Goal: Information Seeking & Learning: Learn about a topic

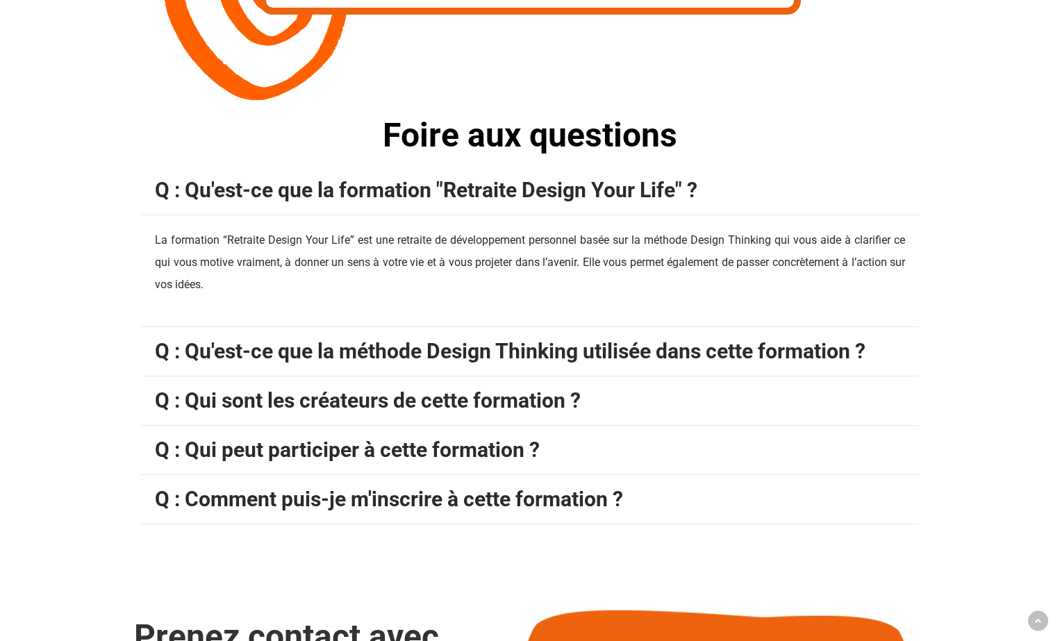
scroll to position [4490, 0]
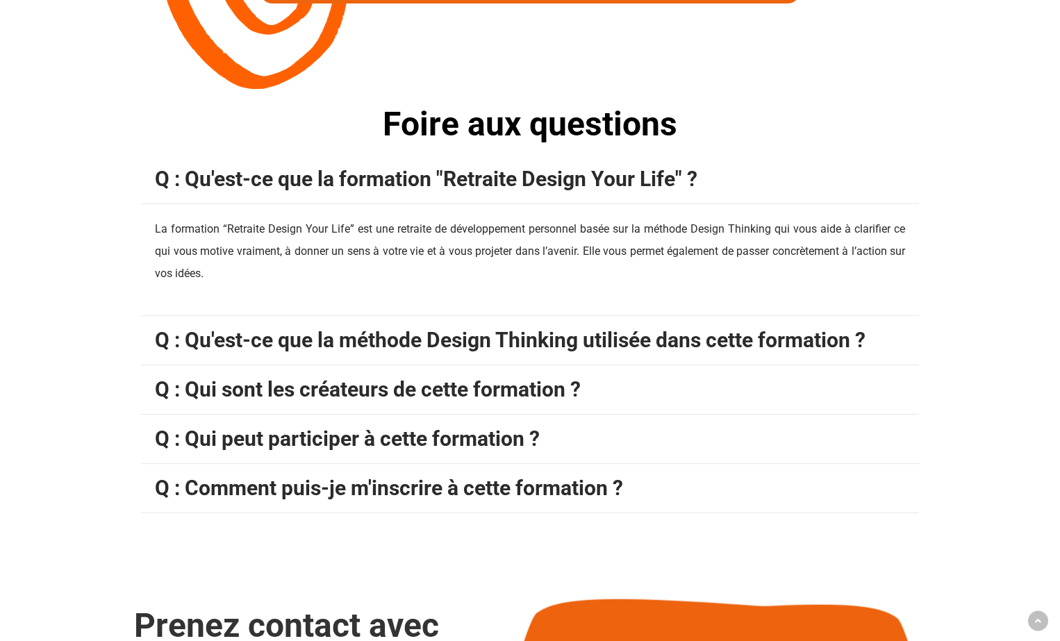
click at [680, 340] on span "Q : Qu'est-ce que la méthode Design Thinking utilisée dans cette formation ?" at bounding box center [510, 340] width 711 height 24
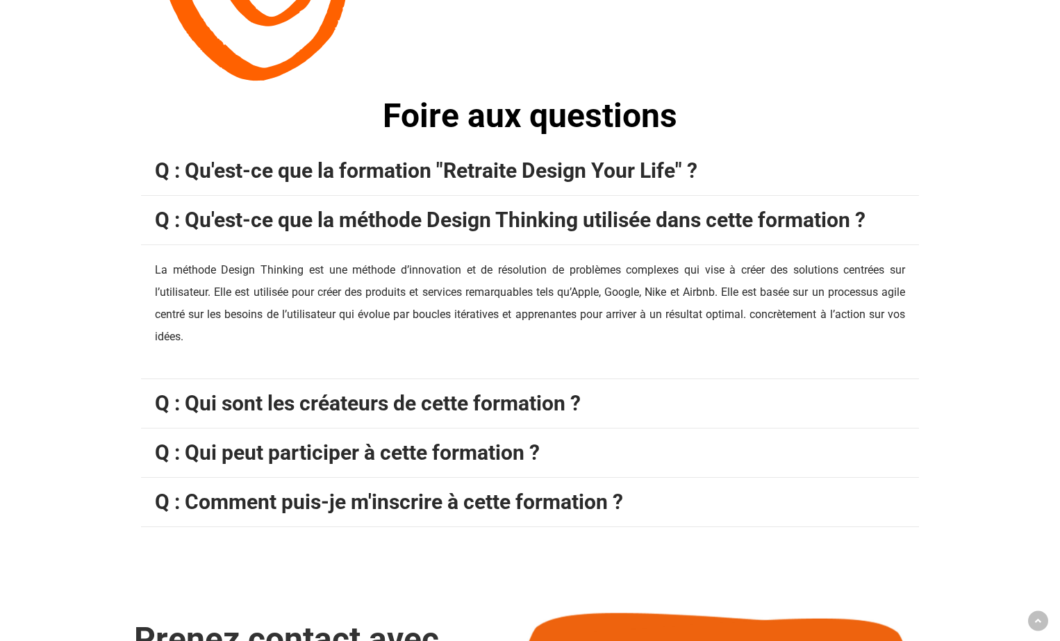
scroll to position [4499, 0]
click at [561, 397] on span "Q : Qui sont les créateurs de cette formation ?" at bounding box center [368, 402] width 426 height 24
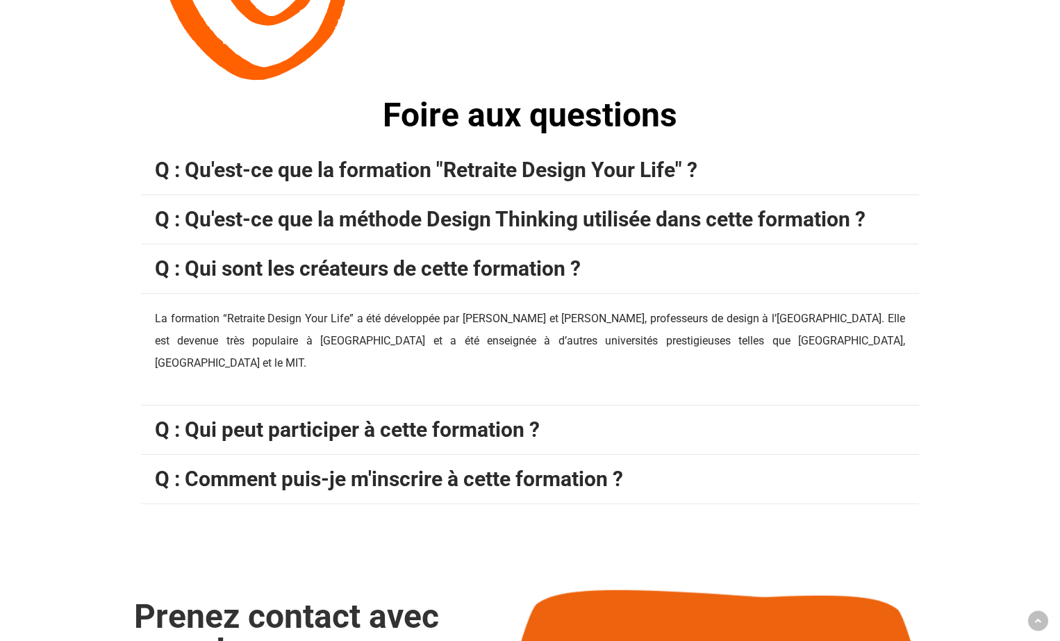
click at [511, 418] on span "Q : Qui peut participer à cette formation ?" at bounding box center [347, 430] width 385 height 24
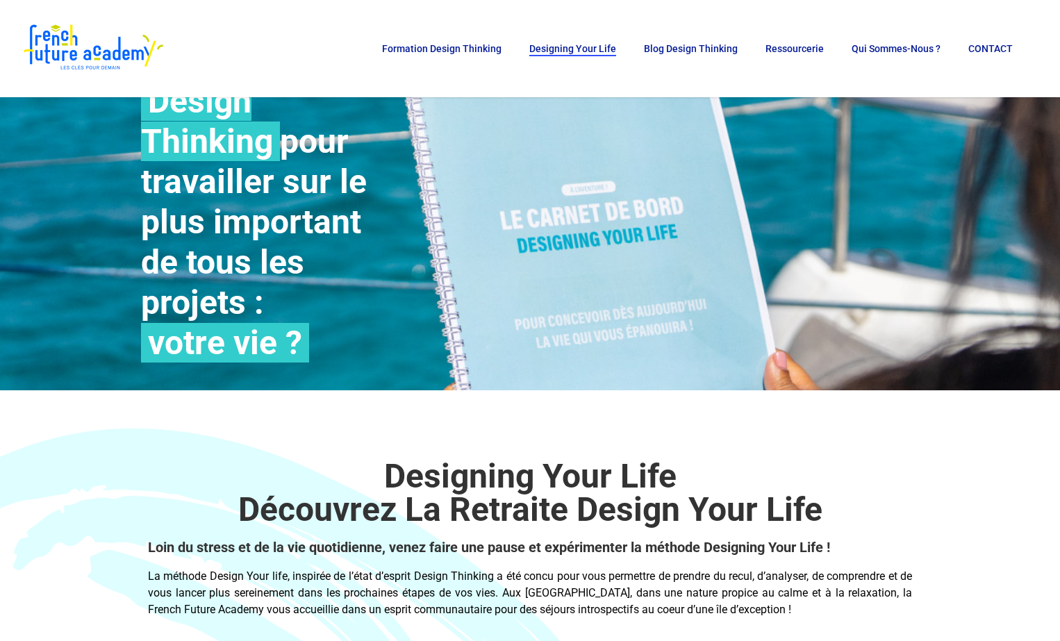
scroll to position [0, 0]
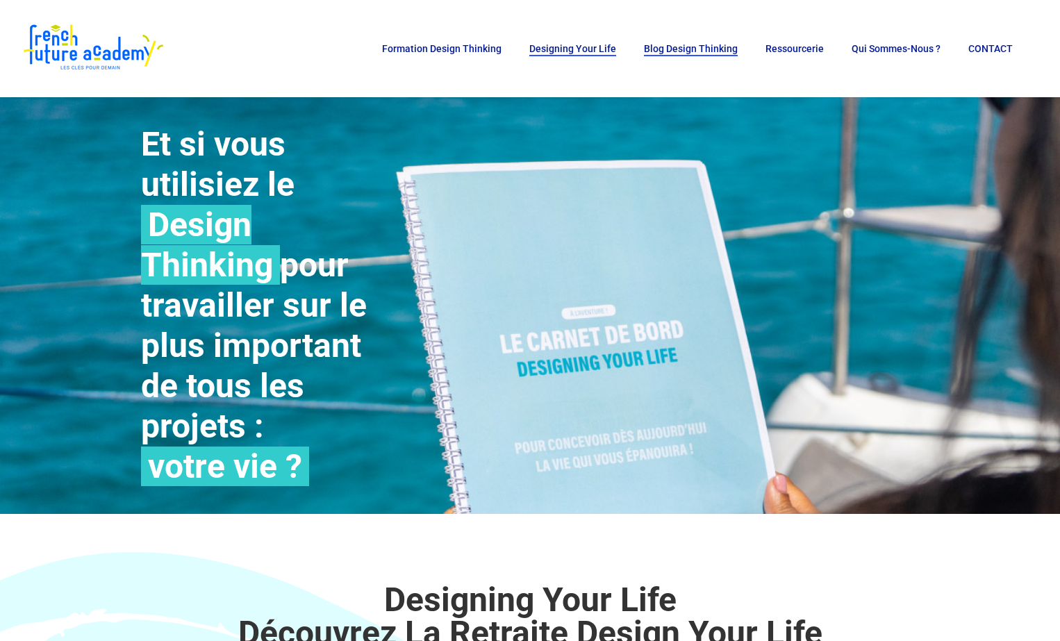
click at [698, 52] on span "Blog Design Thinking" at bounding box center [691, 48] width 94 height 11
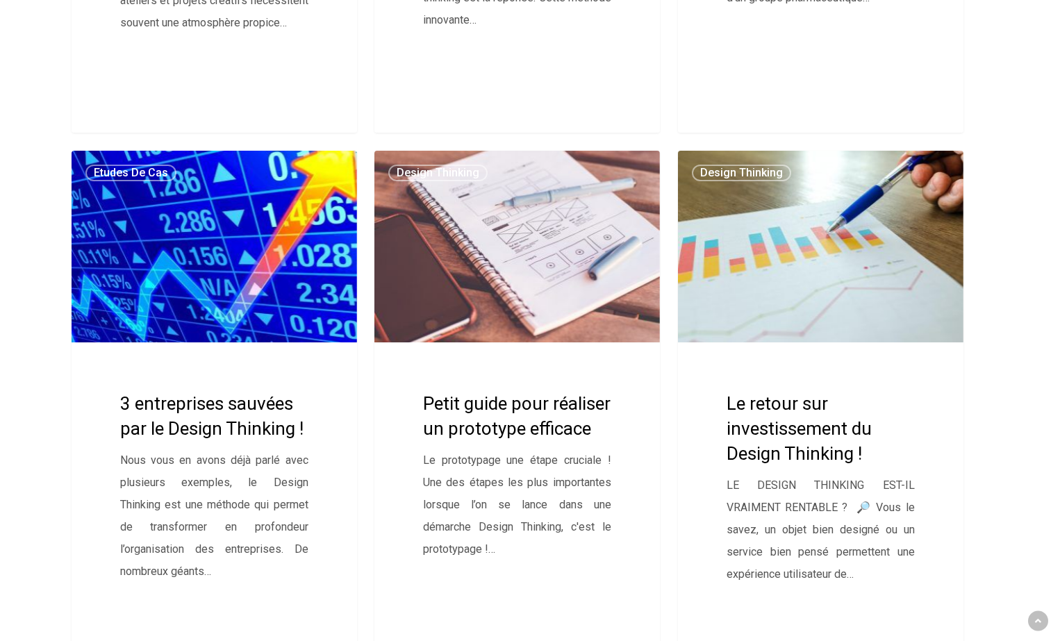
scroll to position [583, 0]
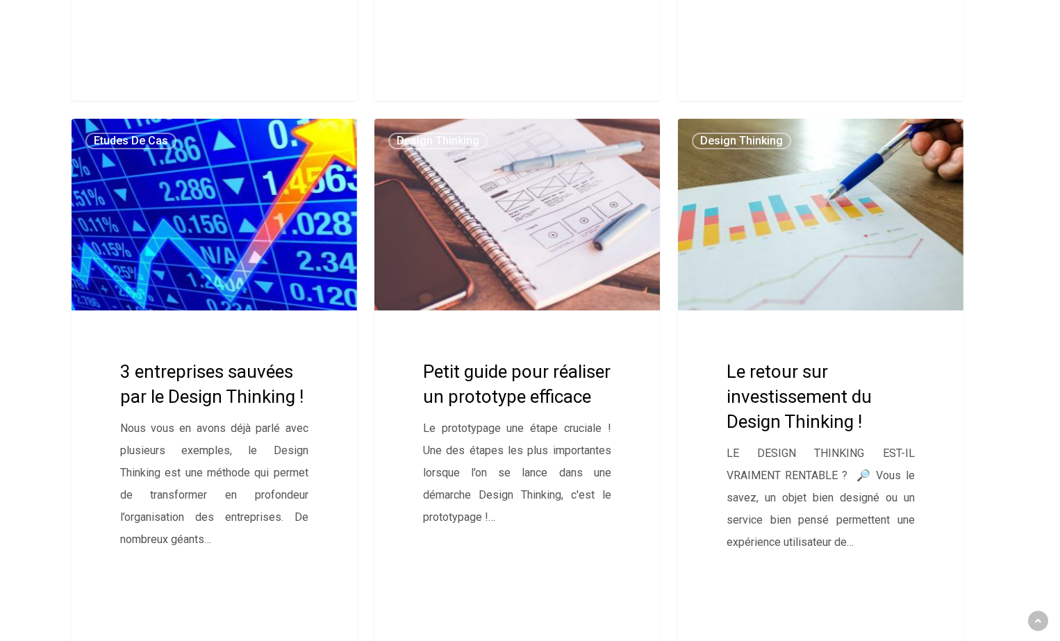
click at [505, 404] on link "Petit guide pour réaliser un prototype efficace" at bounding box center [517, 398] width 286 height 559
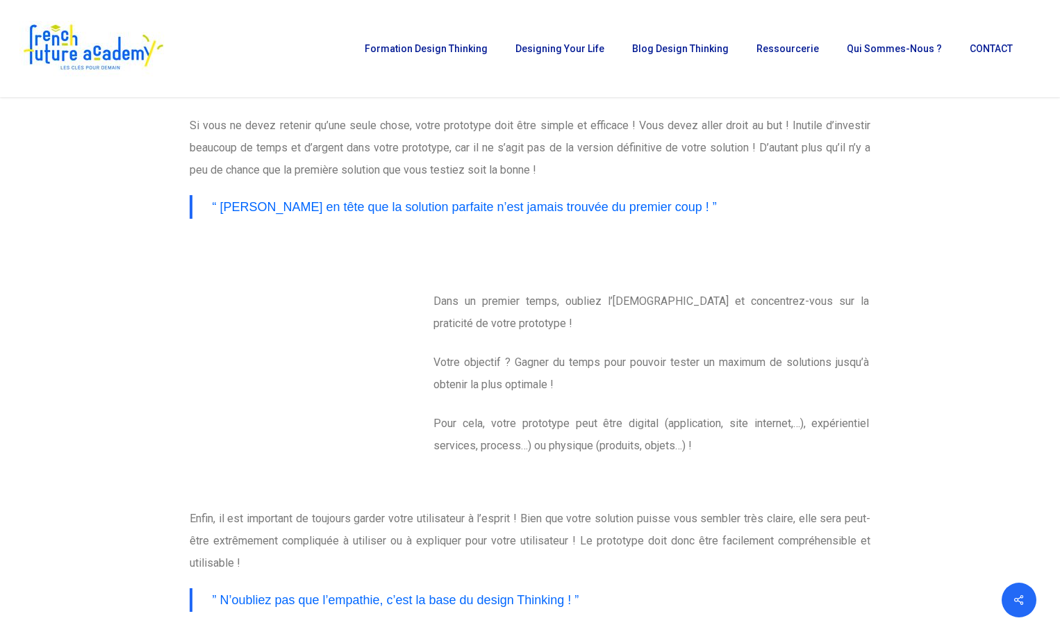
scroll to position [520, 0]
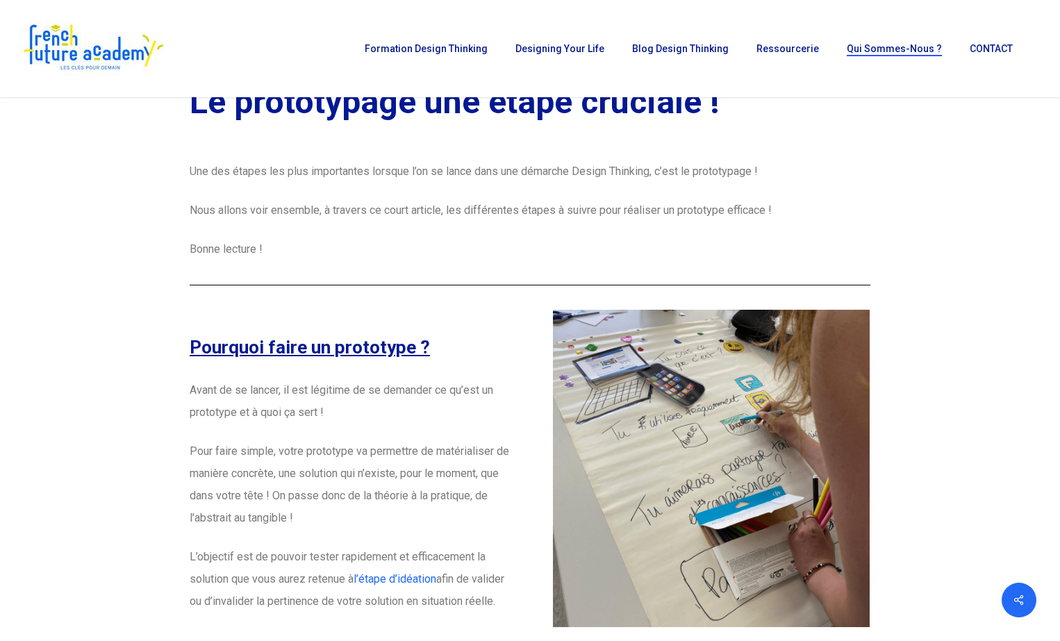
click at [905, 46] on span "Qui sommes-nous ?" at bounding box center [894, 48] width 95 height 11
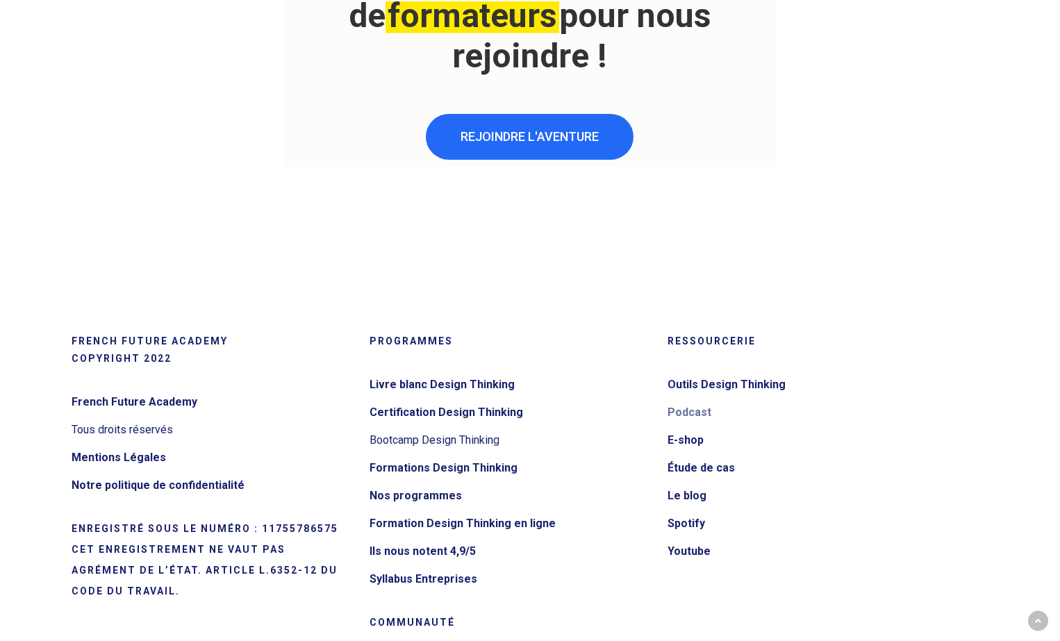
scroll to position [2858, 0]
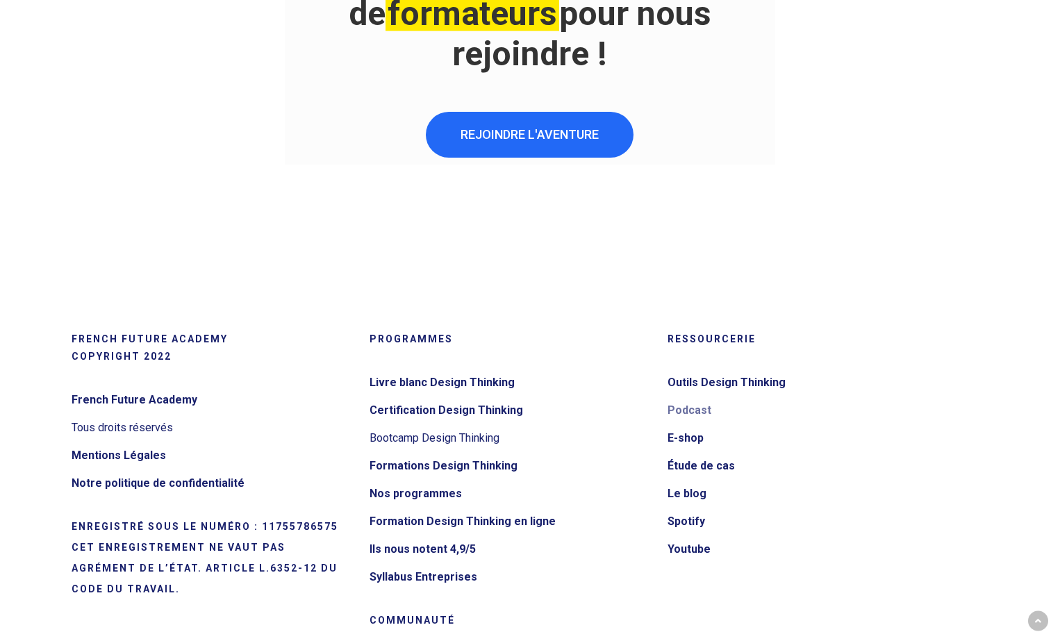
click at [688, 400] on link "Podcast" at bounding box center [808, 411] width 280 height 22
click at [694, 455] on link "Étude de cas" at bounding box center [808, 466] width 280 height 22
click at [688, 427] on link "E-shop" at bounding box center [808, 438] width 280 height 22
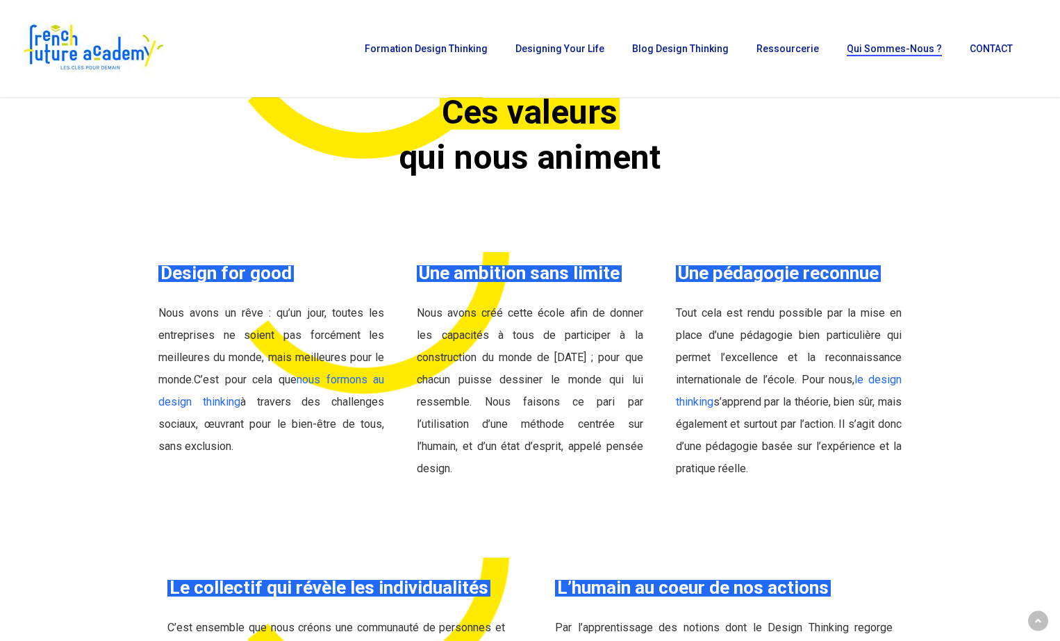
scroll to position [422, 0]
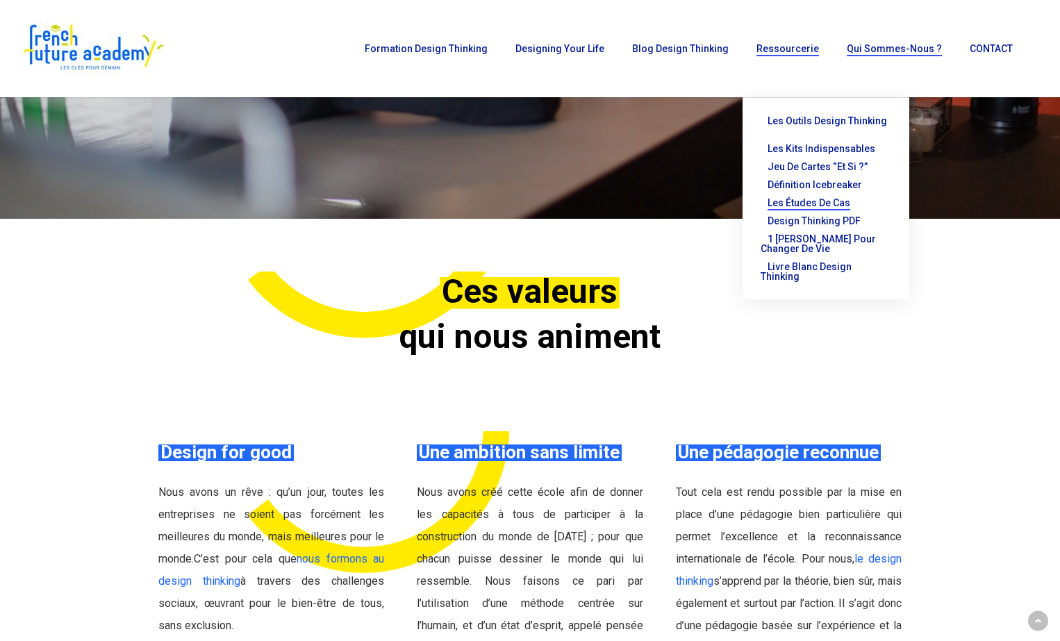
click at [825, 197] on span "Les études de cas" at bounding box center [809, 202] width 83 height 11
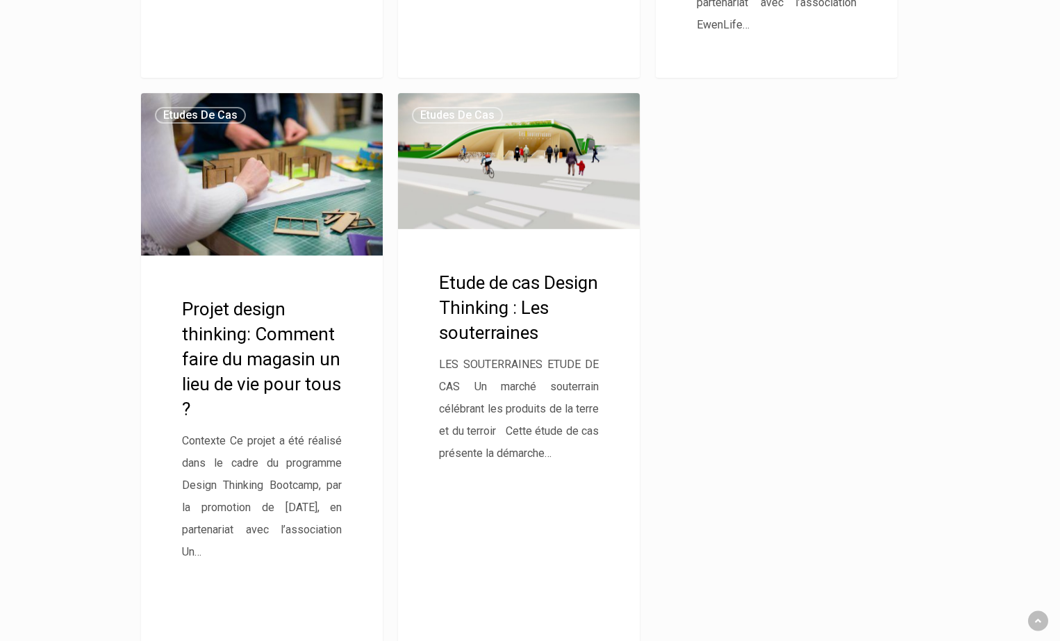
scroll to position [4488, 0]
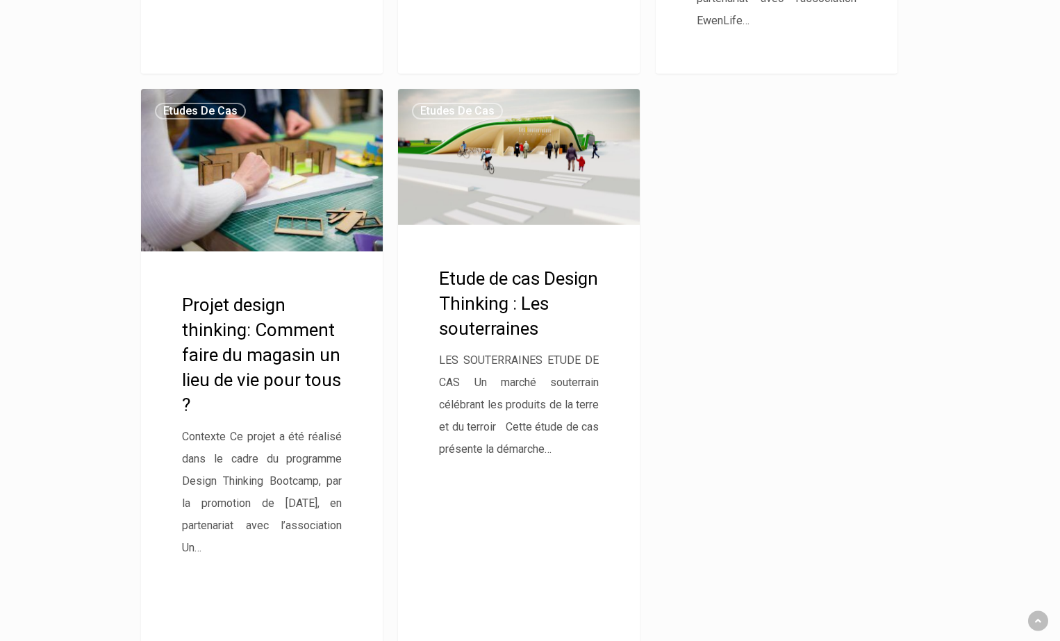
click at [302, 354] on link "Projet design thinking: Comment faire du magasin un lieu de vie pour tous ?" at bounding box center [262, 370] width 242 height 562
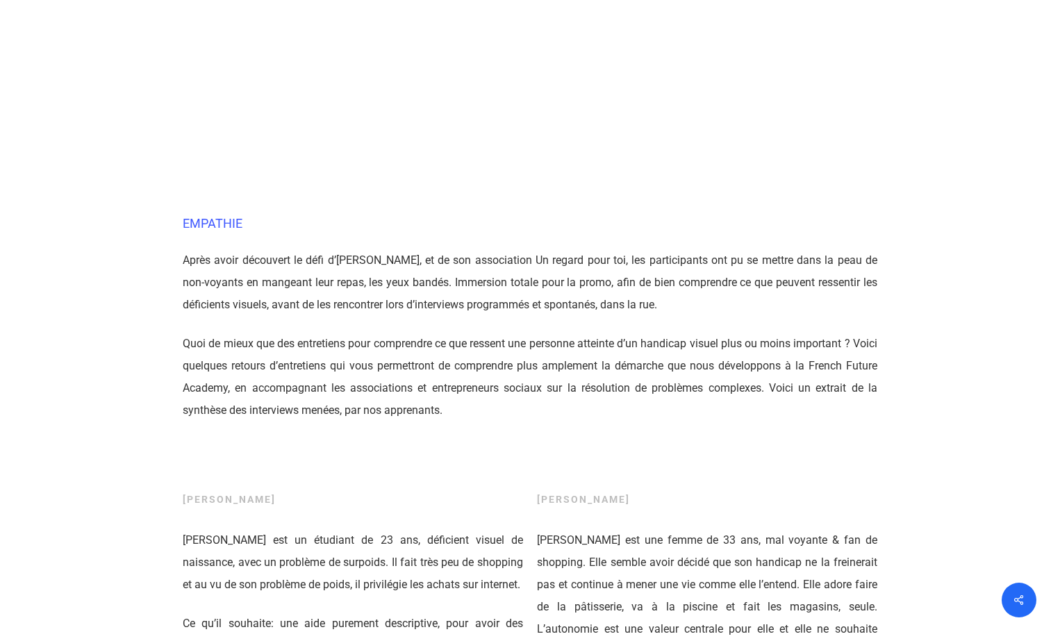
scroll to position [1215, 0]
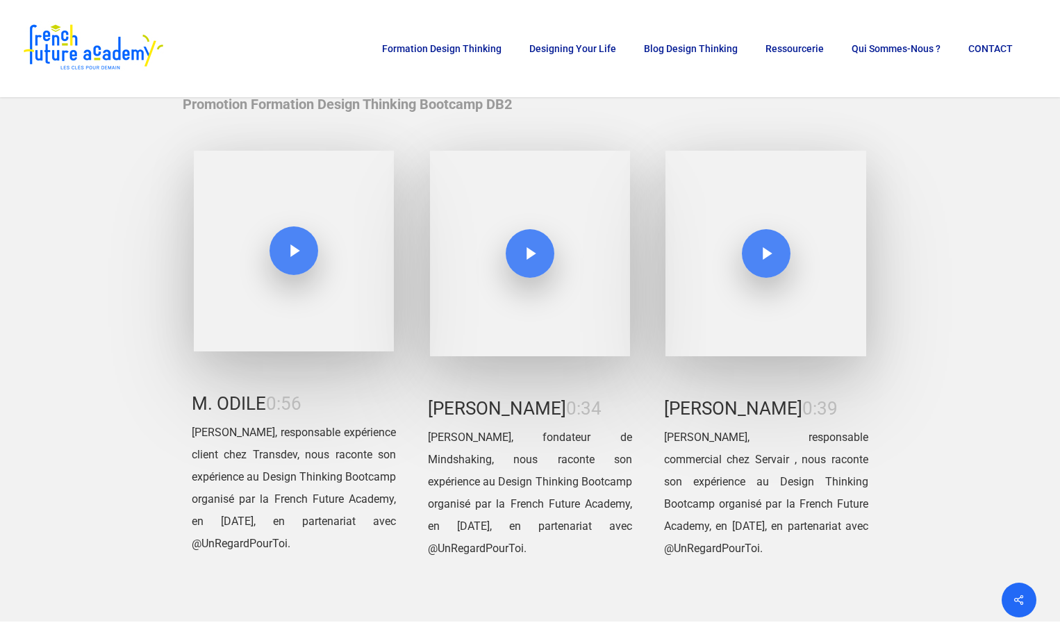
scroll to position [4362, 0]
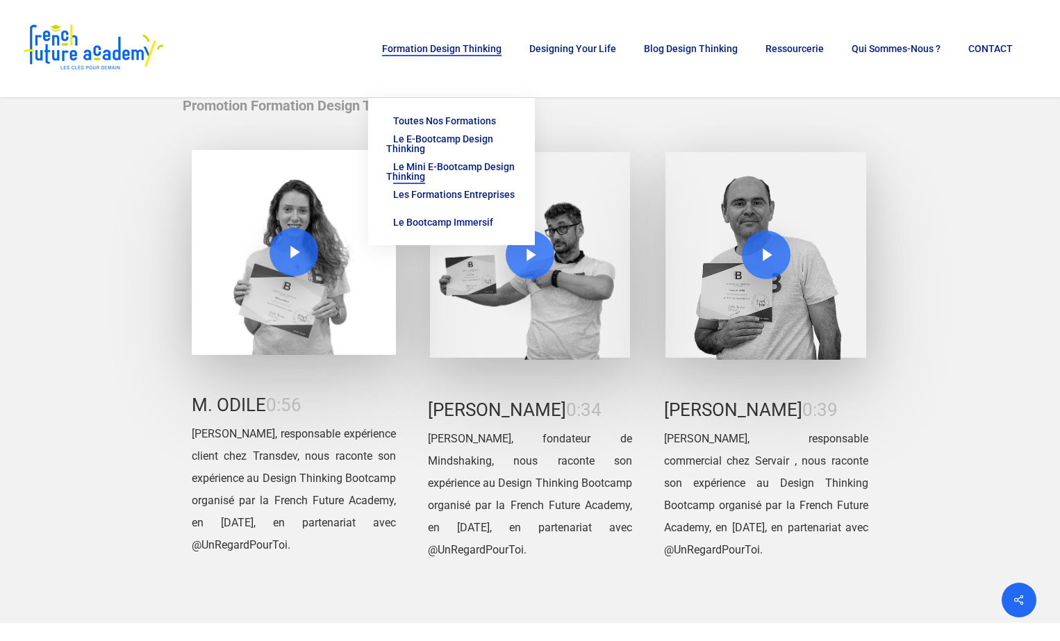
click at [459, 166] on span "Le Mini E-Bootcamp Design Thinking" at bounding box center [450, 171] width 129 height 21
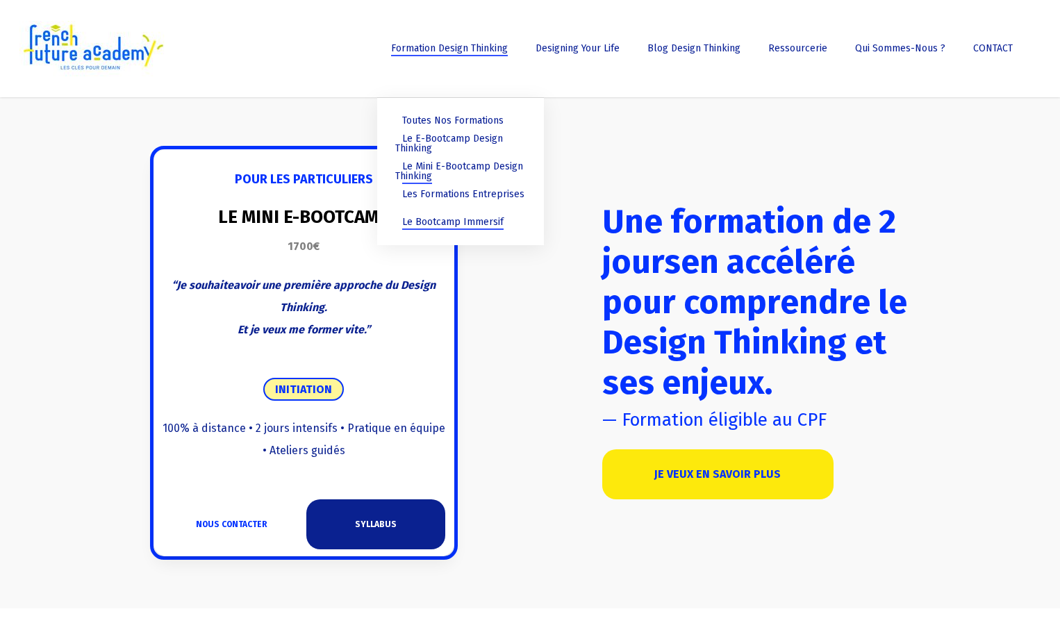
click at [447, 217] on span "Le Bootcamp Immersif" at bounding box center [452, 222] width 101 height 12
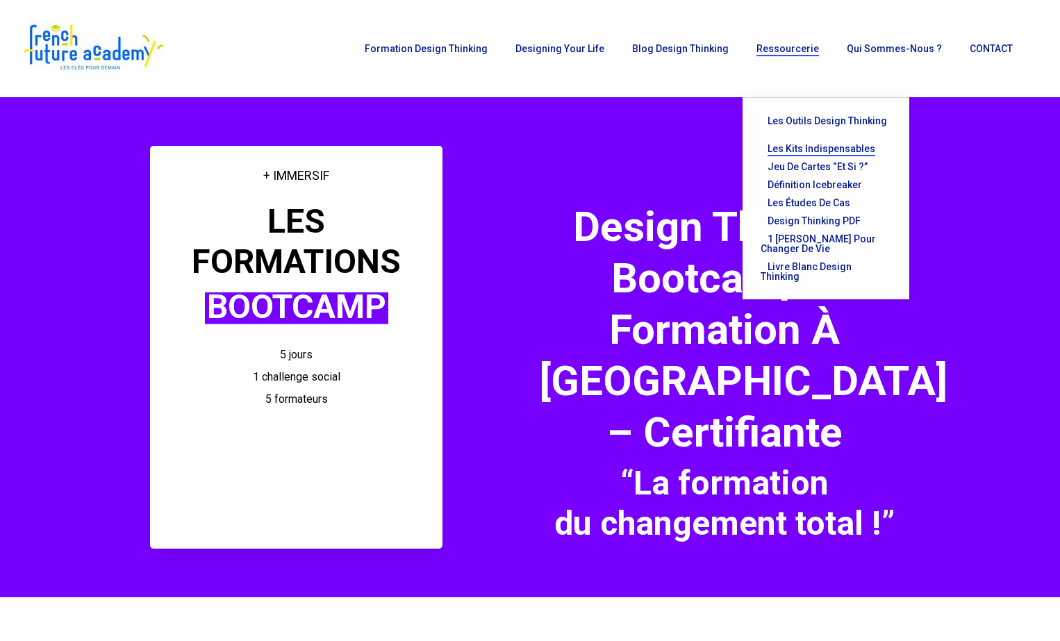
click at [800, 143] on span "Les kits indispensables" at bounding box center [822, 148] width 108 height 11
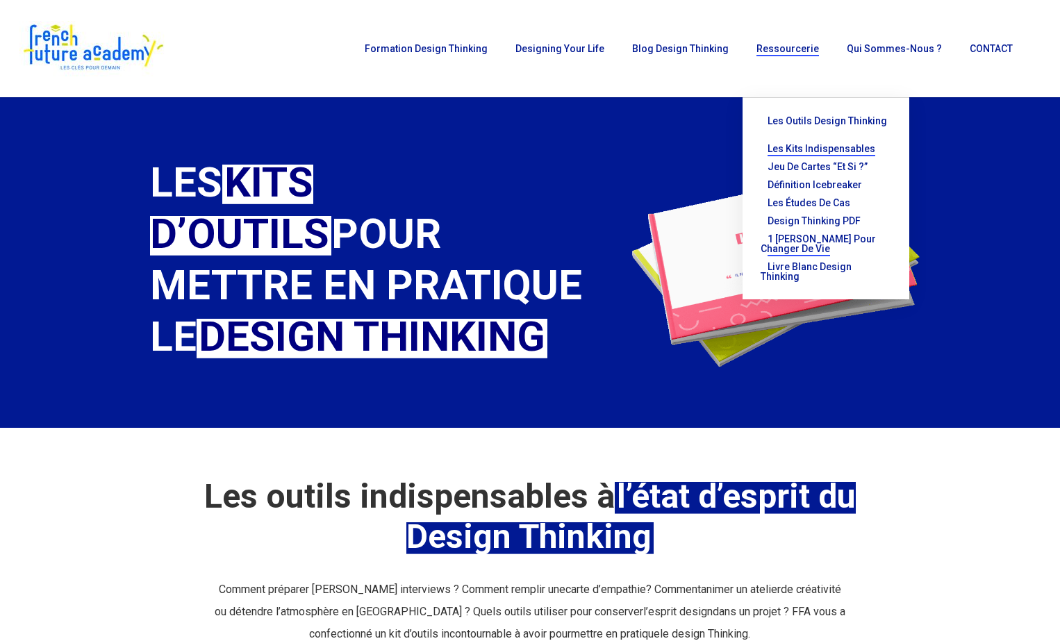
click at [825, 233] on span "1 [PERSON_NAME] pour changer de vie" at bounding box center [818, 243] width 115 height 21
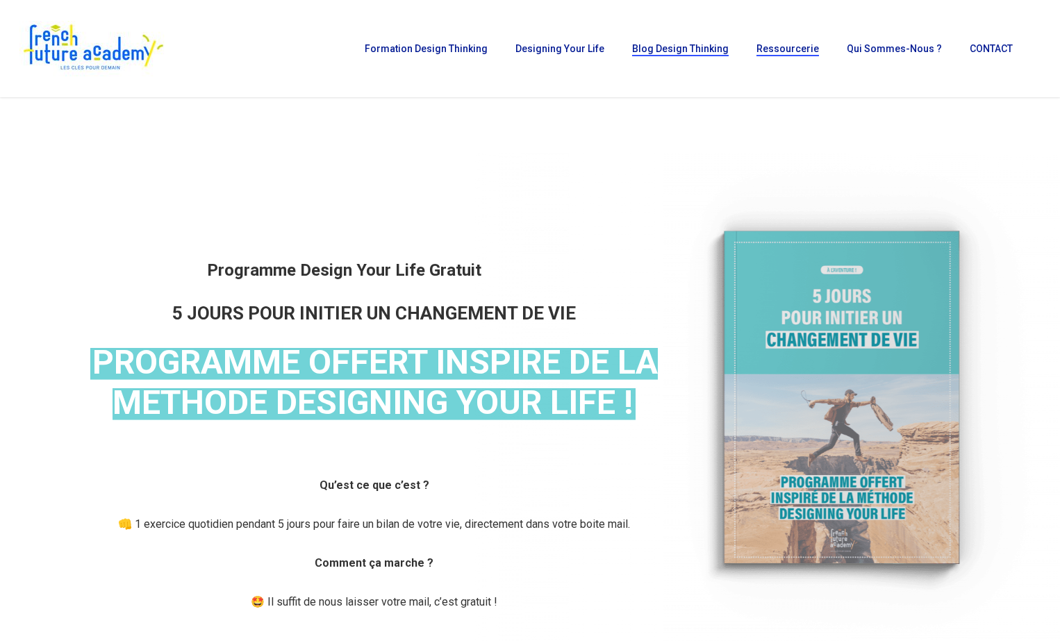
click at [684, 51] on span "Blog Design Thinking" at bounding box center [680, 48] width 97 height 11
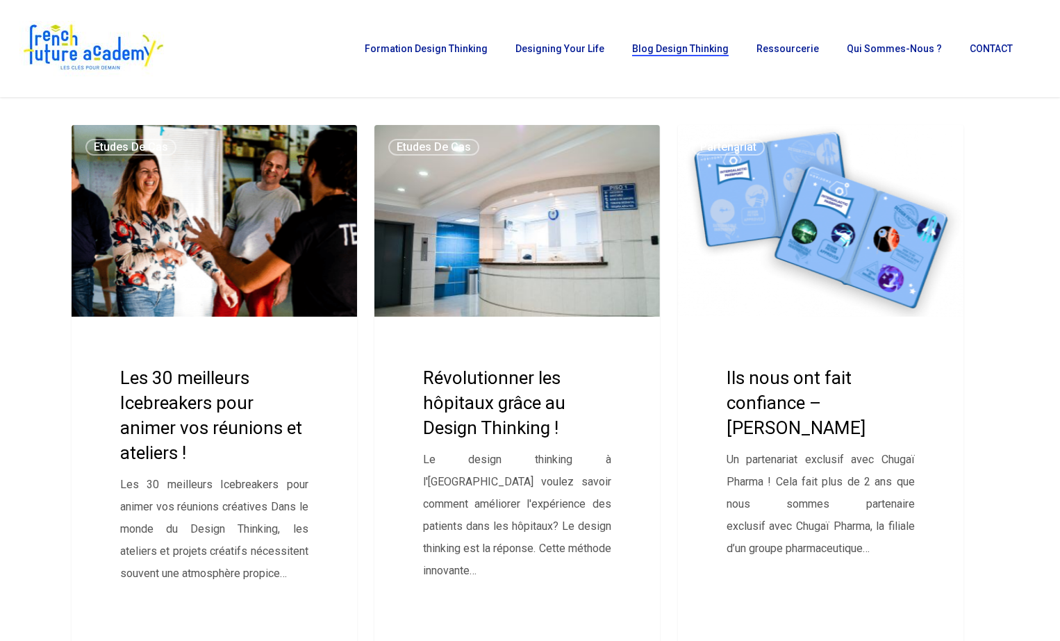
click at [213, 413] on link "Les 30 meilleurs Icebreakers pour animer vos réunions et ateliers !" at bounding box center [215, 404] width 286 height 559
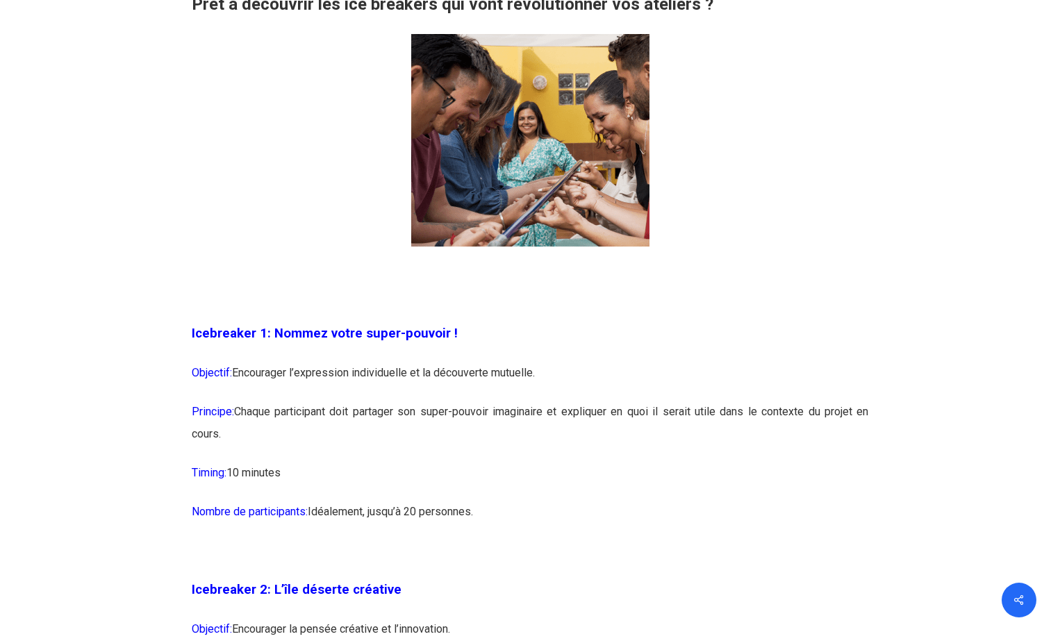
scroll to position [962, 0]
